Goal: Register for event/course

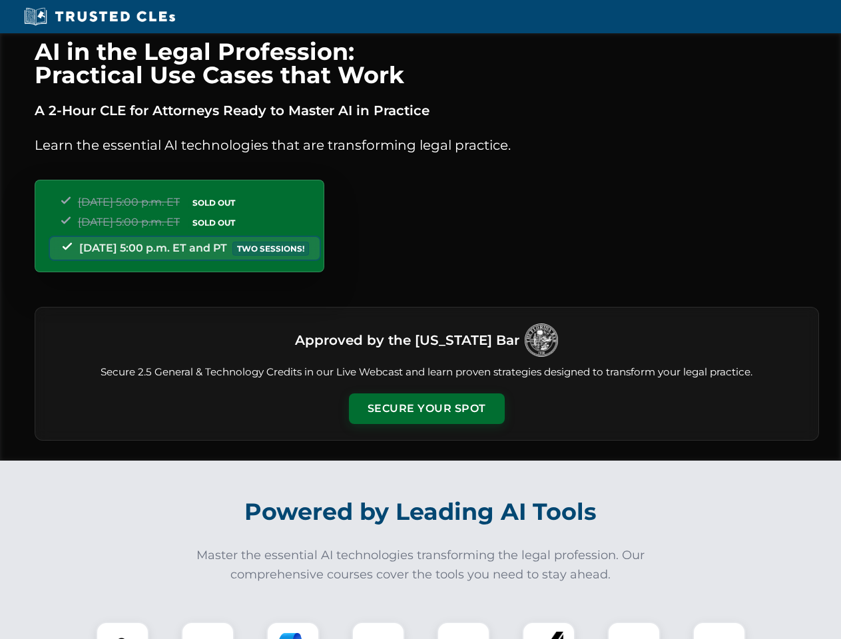
click at [426, 409] on button "Secure Your Spot" at bounding box center [427, 408] width 156 height 31
click at [122, 630] on img at bounding box center [122, 648] width 39 height 39
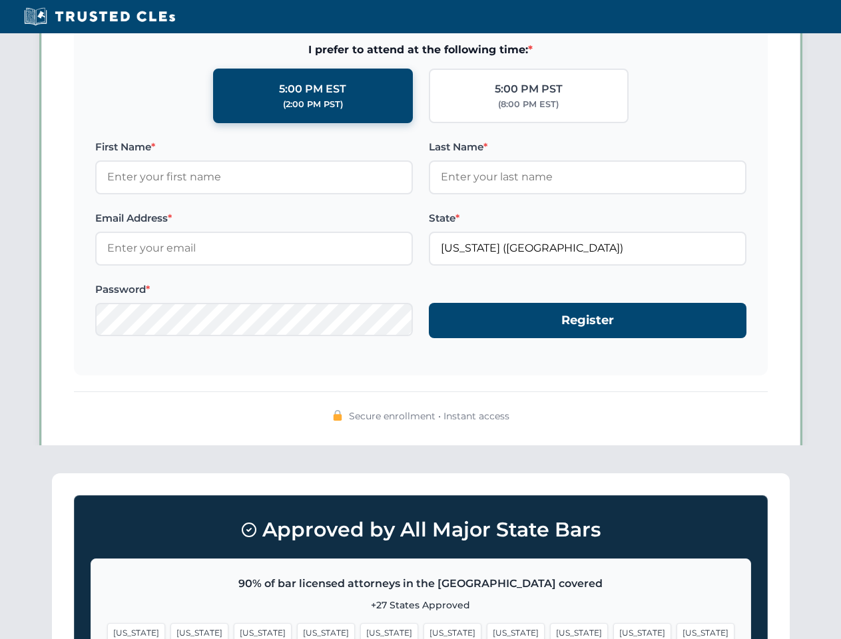
click at [487, 630] on span "[US_STATE]" at bounding box center [516, 632] width 58 height 19
click at [613, 630] on span "[US_STATE]" at bounding box center [642, 632] width 58 height 19
